Goal: Transaction & Acquisition: Purchase product/service

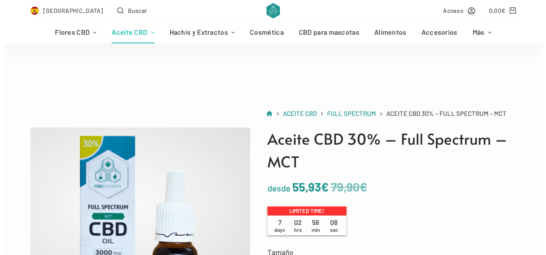
scroll to position [250, 0]
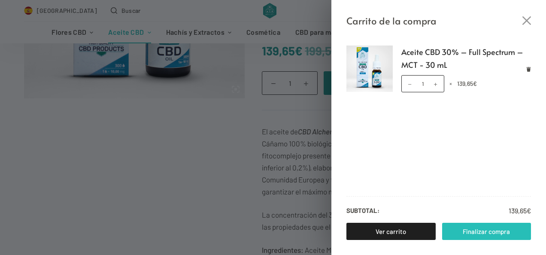
click at [471, 229] on link "Finalizar compra" at bounding box center [486, 231] width 89 height 17
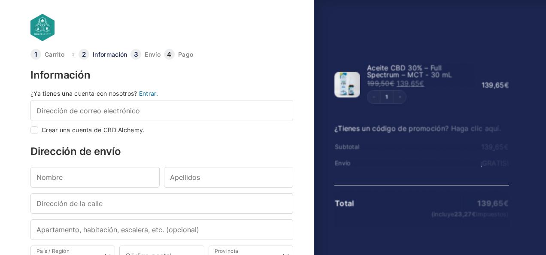
select select "B"
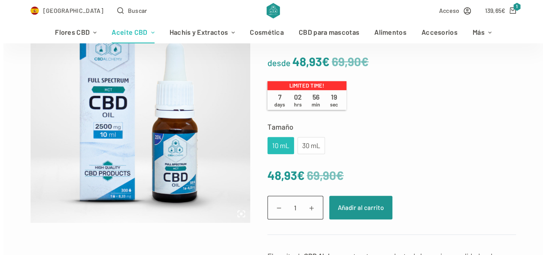
scroll to position [126, 0]
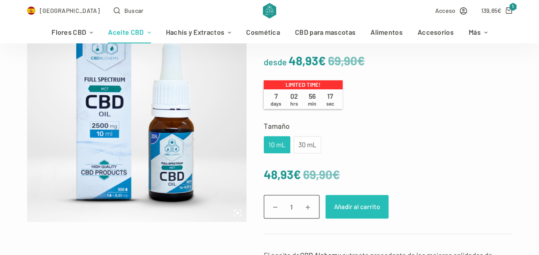
click at [353, 205] on button "Añadir al carrito" at bounding box center [357, 207] width 63 height 24
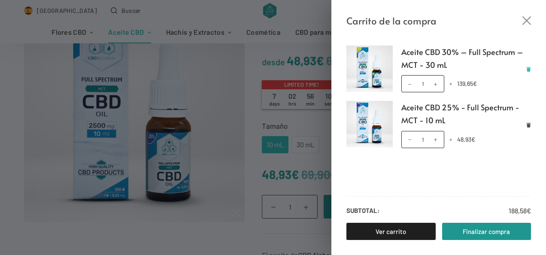
click at [528, 68] on icon "Eliminar Aceite CBD 30% – Full Spectrum – MCT - 30 mL del carrito" at bounding box center [528, 69] width 4 height 5
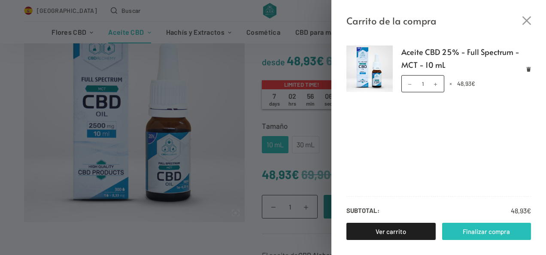
click at [468, 228] on link "Finalizar compra" at bounding box center [486, 231] width 89 height 17
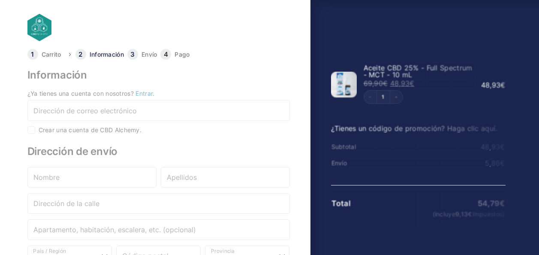
select select "B"
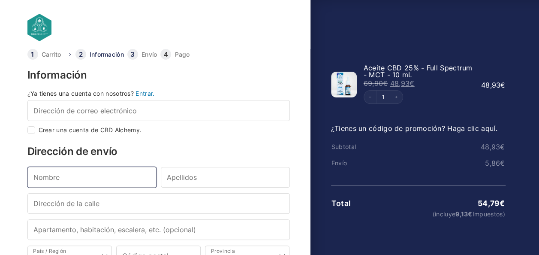
click at [71, 178] on input "Nombre *" at bounding box center [91, 177] width 129 height 21
type input "ESTER"
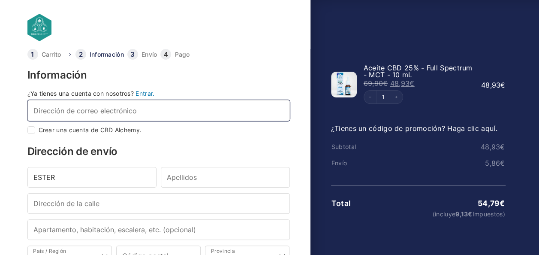
type input "STER_74@HOTMAIL.COM"
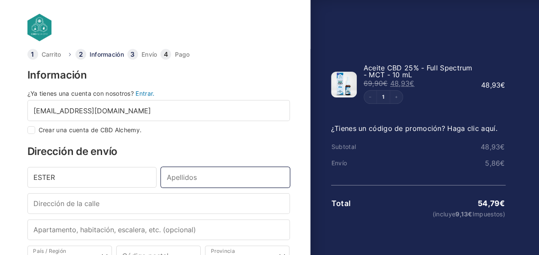
type input "VAZQUEZ BOLADO"
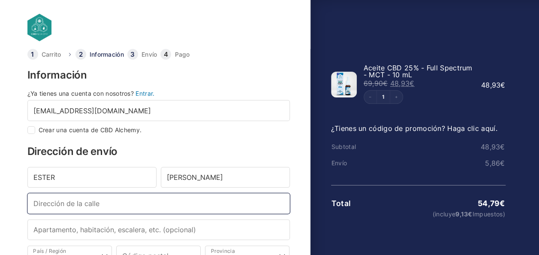
type input "ronda guineueta vella,18 4-2"
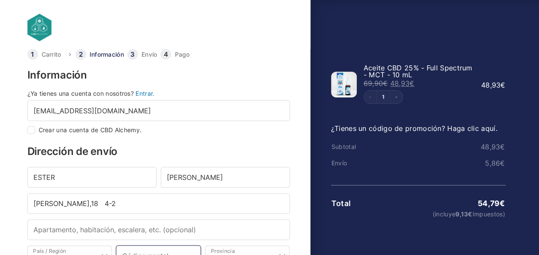
type input "08042"
type input "08042 BARCELONA"
type input "+34692316572"
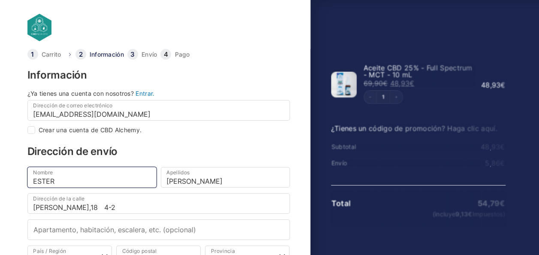
select select
type input "Barcelona"
checkbox input "true"
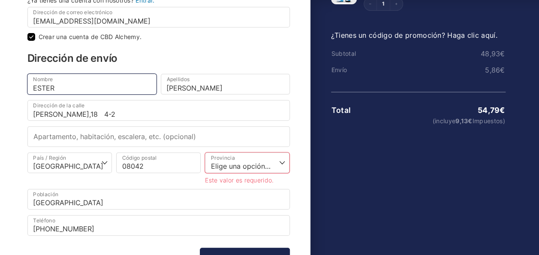
scroll to position [94, 0]
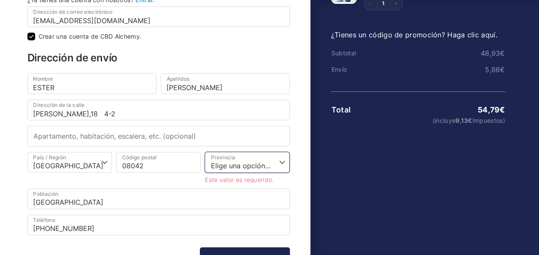
click at [281, 160] on select "Elige una opción… La Coruña Álava Albacete Alicante Almería Asturias Ávila Bada…" at bounding box center [247, 162] width 84 height 21
select select "B"
click at [205, 152] on select "Elige una opción… La Coruña Álava Albacete Alicante Almería Asturias Ávila Bada…" at bounding box center [247, 162] width 84 height 21
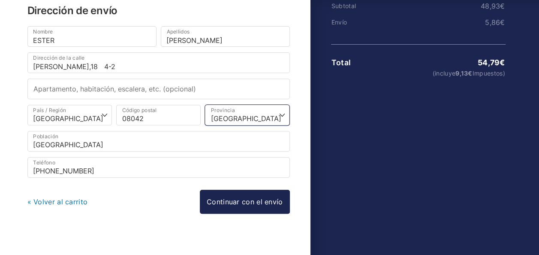
scroll to position [146, 0]
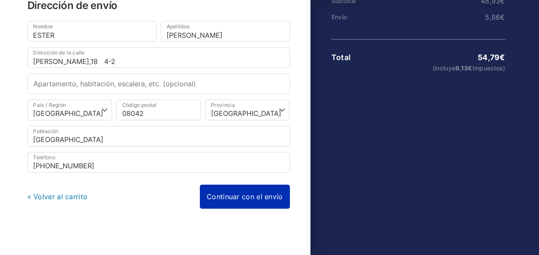
click at [216, 193] on link "Continuar con el envío" at bounding box center [245, 196] width 90 height 24
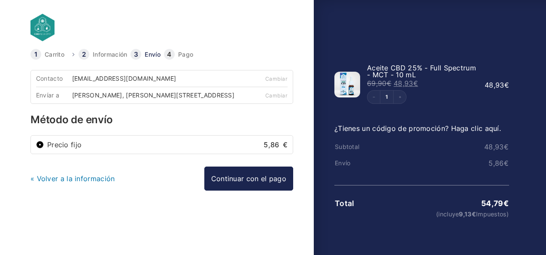
click at [39, 148] on input "Precio fijo 5,86 €" at bounding box center [40, 145] width 8 height 8
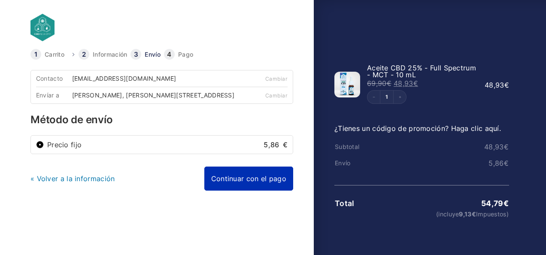
click at [239, 183] on link "Continuar con el pago" at bounding box center [248, 178] width 89 height 24
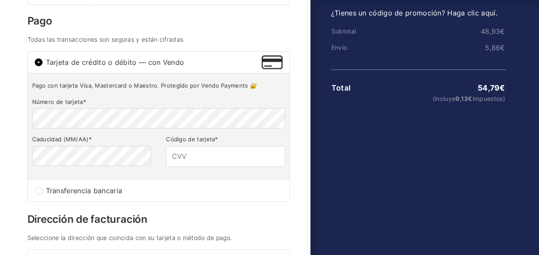
scroll to position [116, 0]
click at [174, 161] on input "Código de tarjeta *" at bounding box center [225, 155] width 119 height 21
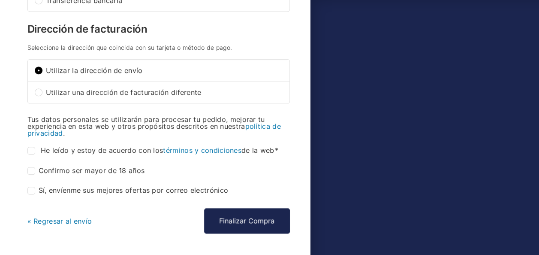
scroll to position [306, 0]
type input "773"
click at [31, 174] on input "Confirmo ser mayor de 18 años *" at bounding box center [31, 170] width 8 height 8
checkbox input "true"
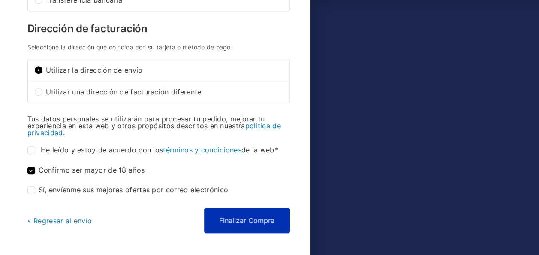
click at [226, 222] on button "Finalizar Compra" at bounding box center [247, 220] width 86 height 25
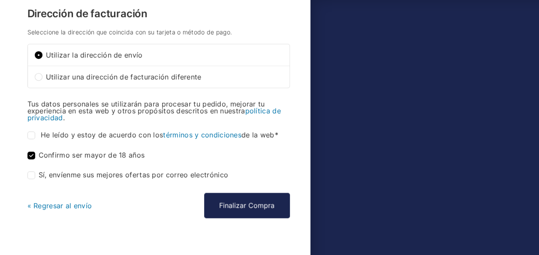
scroll to position [365, 0]
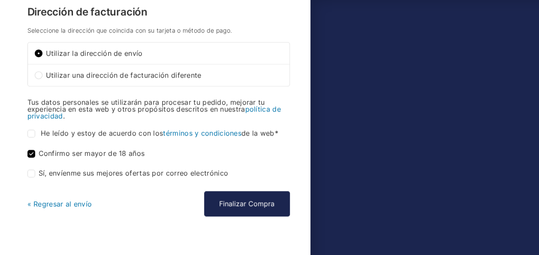
click at [31, 136] on input "He leído y estoy de acuerdo con los términos y condiciones de la web *" at bounding box center [31, 134] width 8 height 8
checkbox input "true"
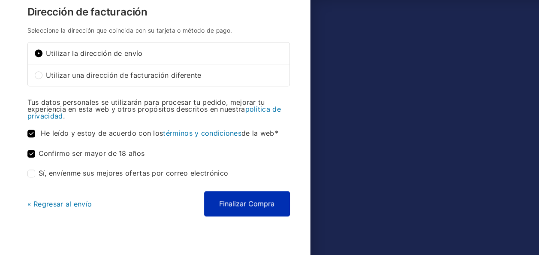
click at [235, 201] on button "Finalizar Compra" at bounding box center [247, 203] width 86 height 25
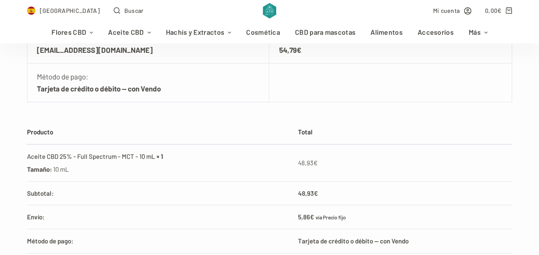
scroll to position [271, 0]
